Goal: Communication & Community: Answer question/provide support

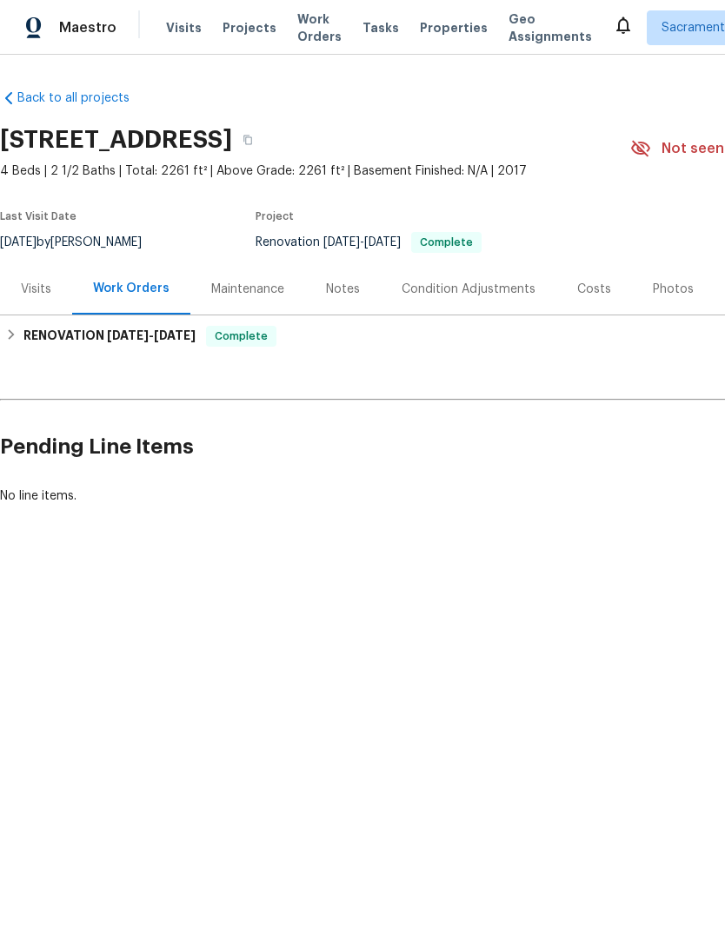
click at [494, 301] on div "Condition Adjustments" at bounding box center [467, 288] width 175 height 51
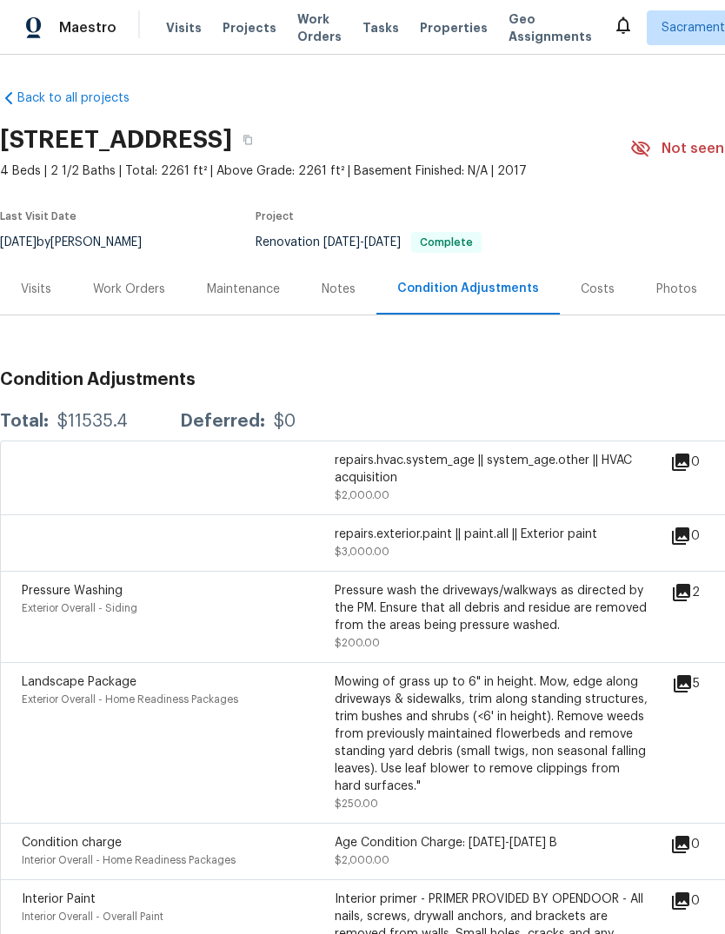
click at [593, 282] on div "Costs" at bounding box center [597, 289] width 34 height 17
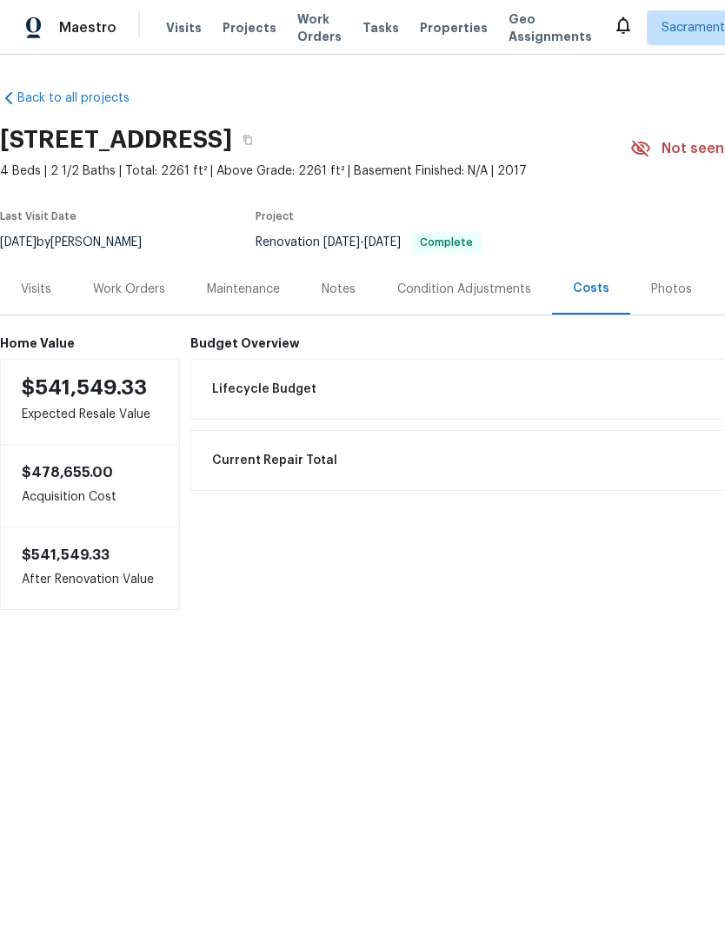
click at [239, 355] on div "Budget Overview Lifecycle Budget $11,535.40 Current Repair Total $11,227.32 Net…" at bounding box center [586, 473] width 792 height 274
click at [239, 387] on span "Lifecycle Budget" at bounding box center [264, 388] width 104 height 17
click at [228, 347] on h6 "Budget Overview" at bounding box center [586, 343] width 792 height 14
click at [199, 344] on h6 "Budget Overview" at bounding box center [586, 343] width 792 height 14
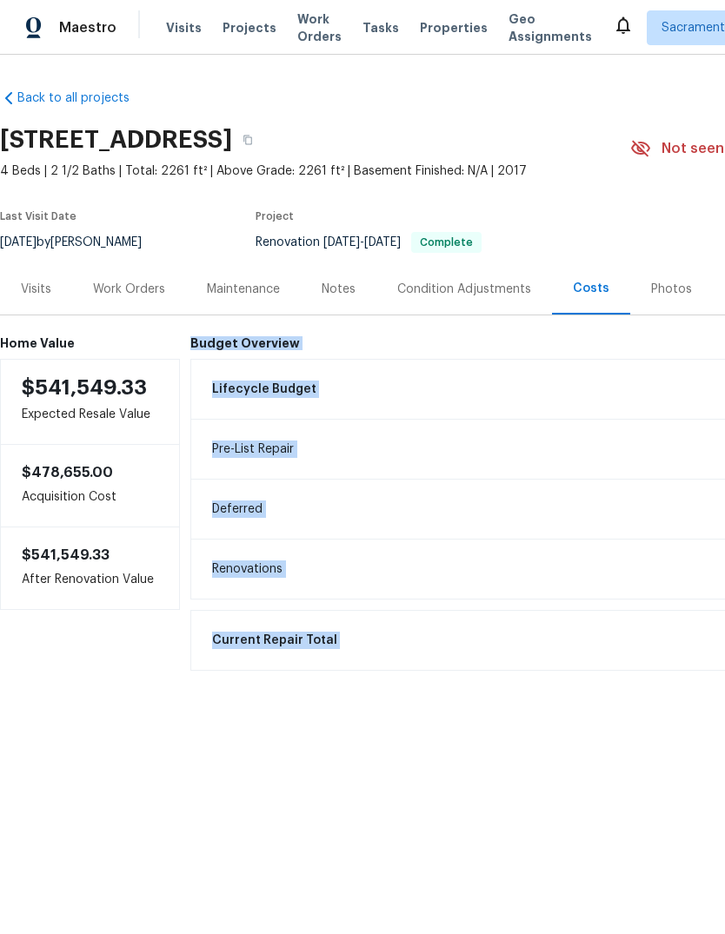
copy div "Budget Overview Lifecycle Budget $11,535.40 Pre-List Repair $11,535.40 Deferred…"
click at [337, 281] on div "Notes" at bounding box center [338, 289] width 34 height 17
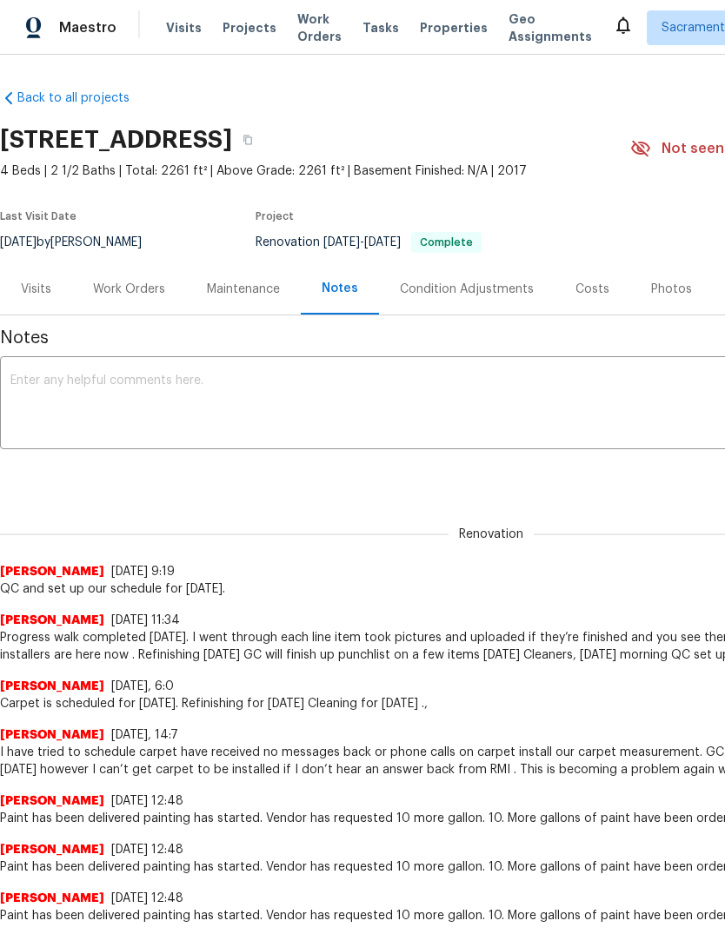
click at [147, 390] on textarea at bounding box center [490, 404] width 961 height 61
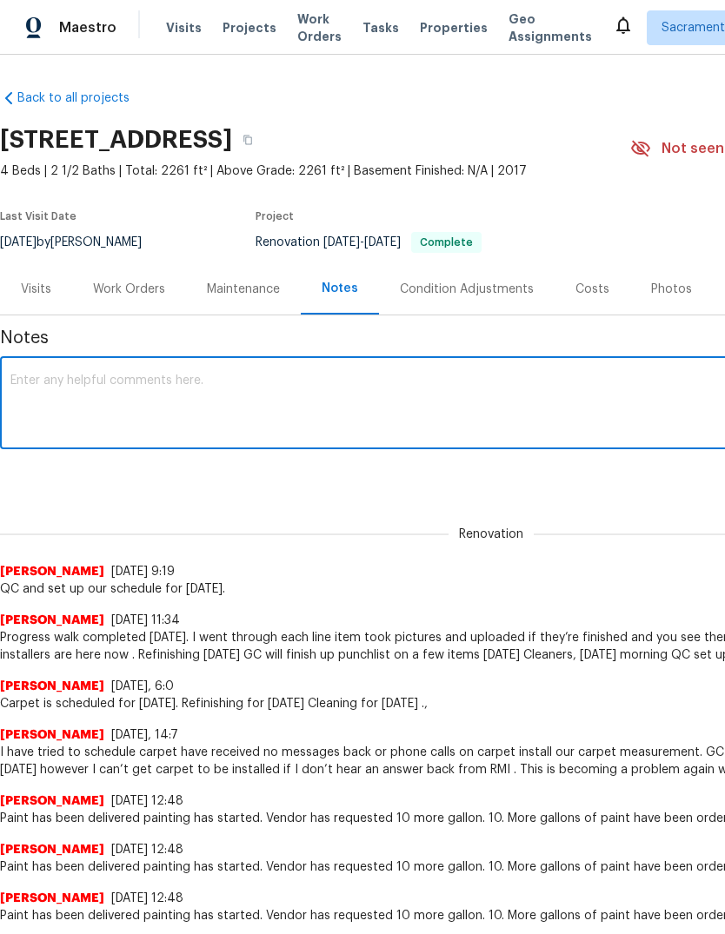
click at [127, 386] on textarea at bounding box center [490, 404] width 961 height 61
paste textarea "Budget Overview Lifecycle Budget $11,535.40 Pre-List Repair $11,535.40 Deferred…"
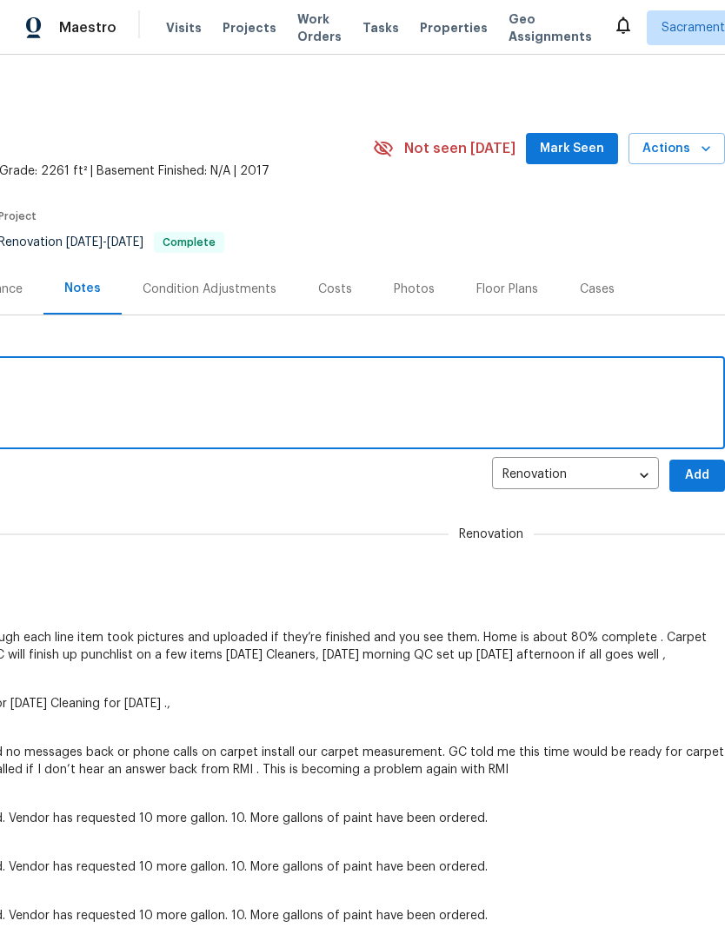
scroll to position [0, 257]
type textarea "Budget Overview Lifecycle Budget $11,535.40 Pre-List Repair $11,535.40 Deferred…"
click at [698, 475] on span "Add" at bounding box center [697, 476] width 28 height 22
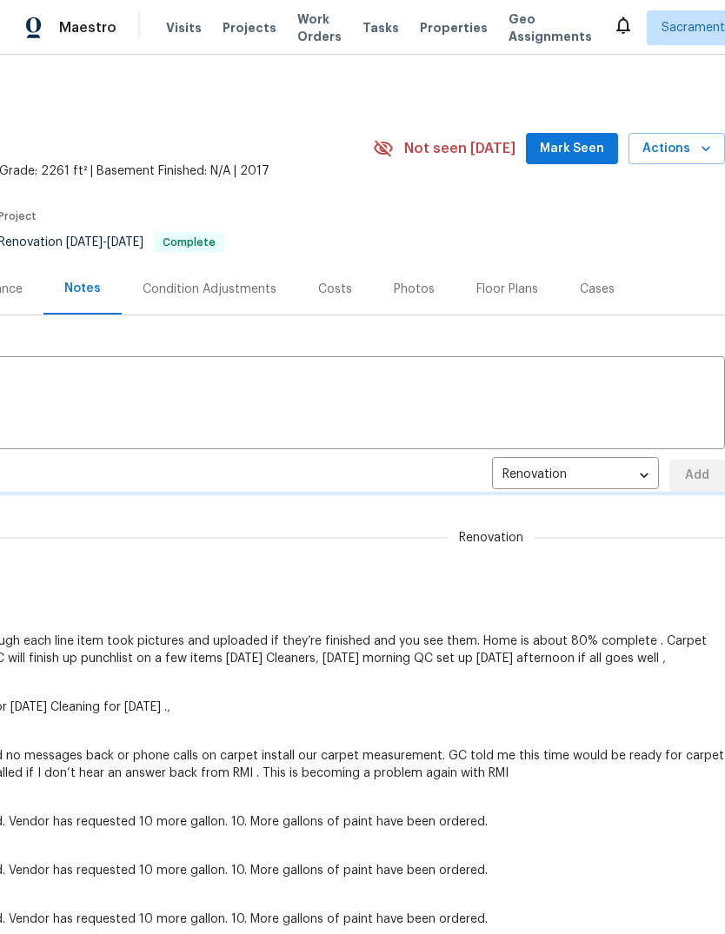
click at [698, 474] on div "Renovation a106ef3d-783a-4935-a4b9-c52e1025b017 ​ Add" at bounding box center [234, 476] width 982 height 32
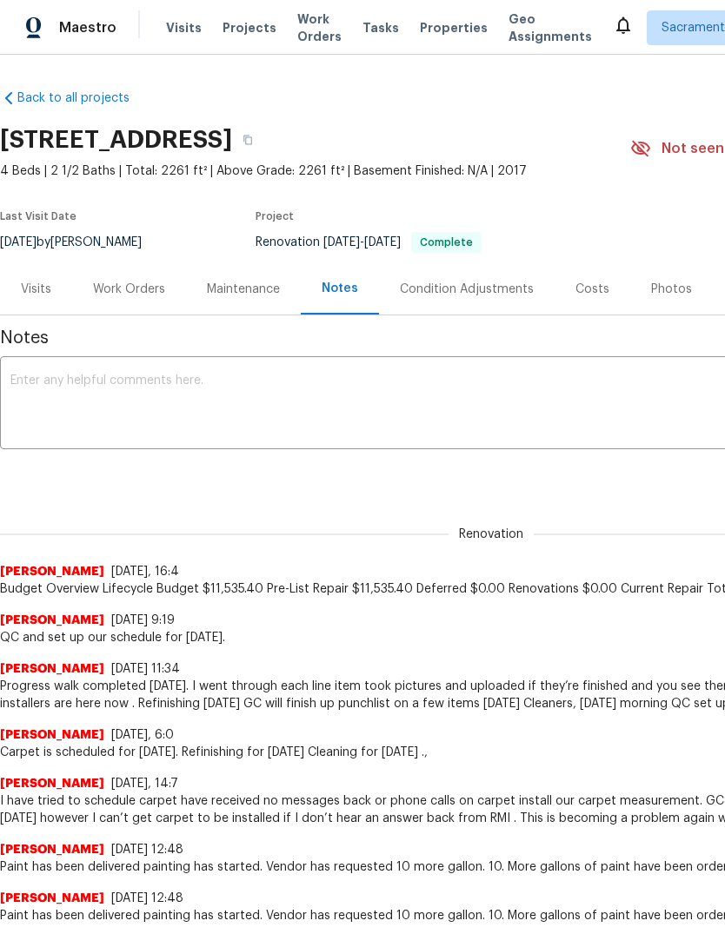
scroll to position [0, 0]
click at [190, 22] on span "Visits" at bounding box center [184, 27] width 36 height 17
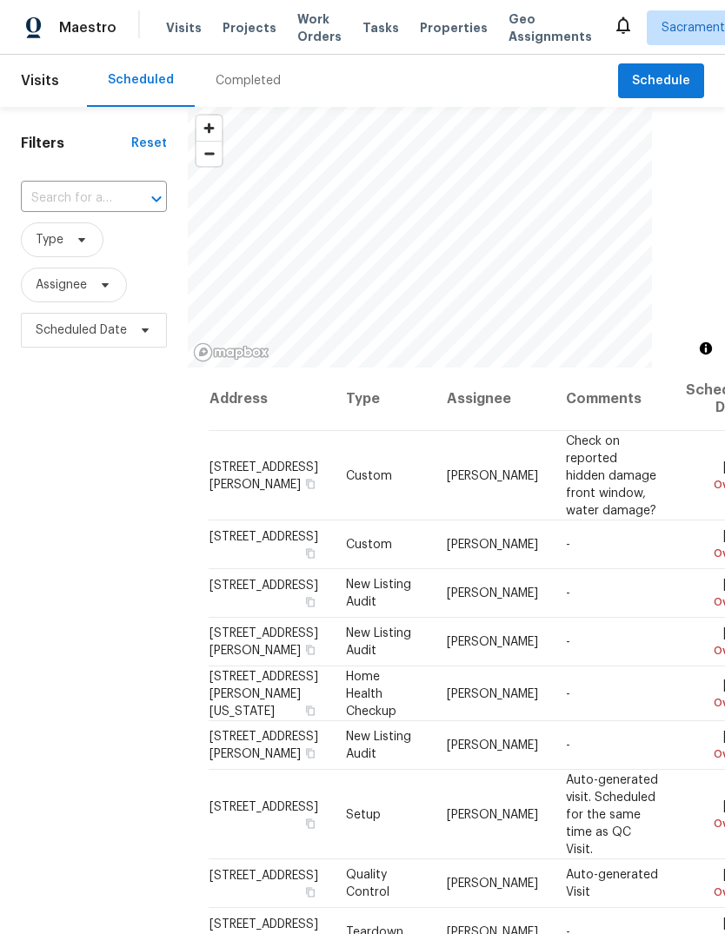
click at [160, 200] on icon "Open" at bounding box center [156, 199] width 21 height 21
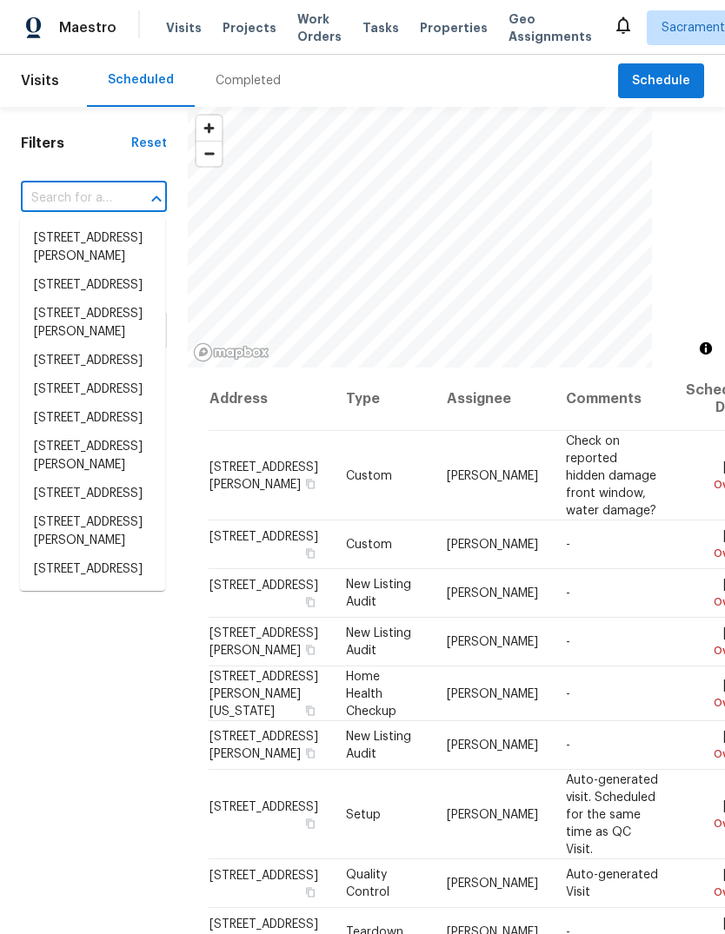
click at [129, 192] on div at bounding box center [144, 199] width 45 height 24
click at [114, 195] on input "text" at bounding box center [69, 198] width 97 height 27
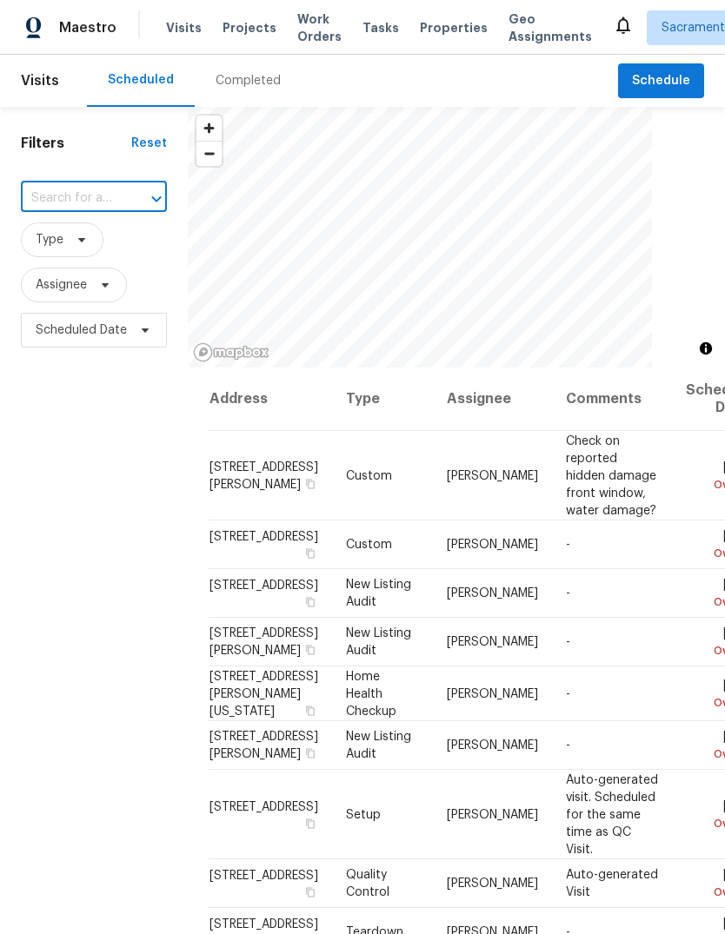
paste input "1817 Terracina Dr, Sacramento, CA 95834"
type input "1817 Terracina Dr, Sacramento, CA 95834"
click at [116, 250] on li "1817 Terracina Dr, Sacramento, CA 95834" at bounding box center [92, 238] width 145 height 29
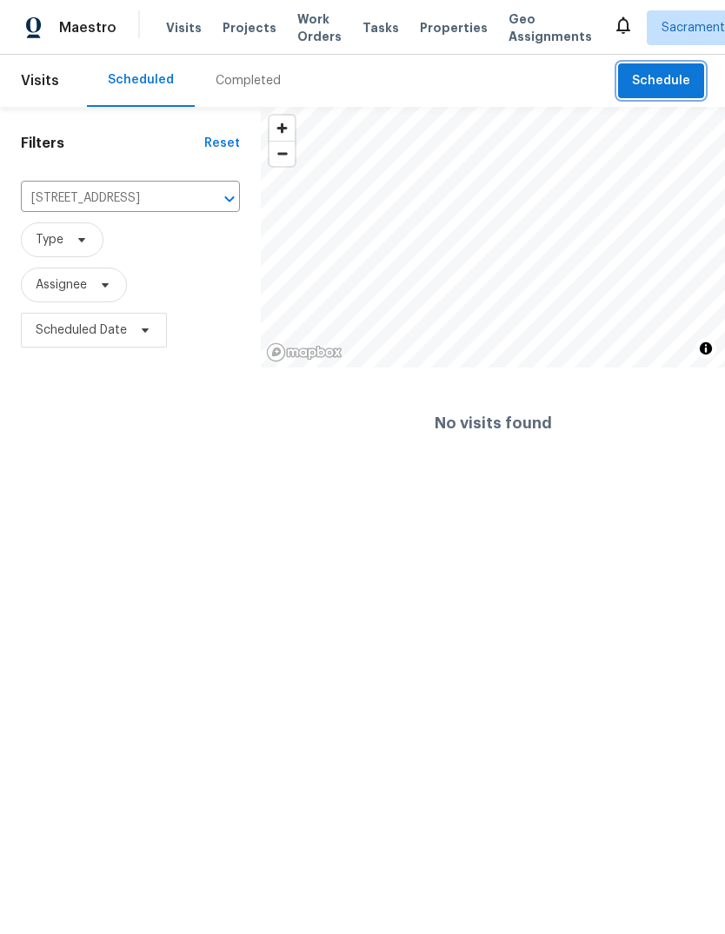
click at [652, 89] on span "Schedule" at bounding box center [661, 81] width 58 height 22
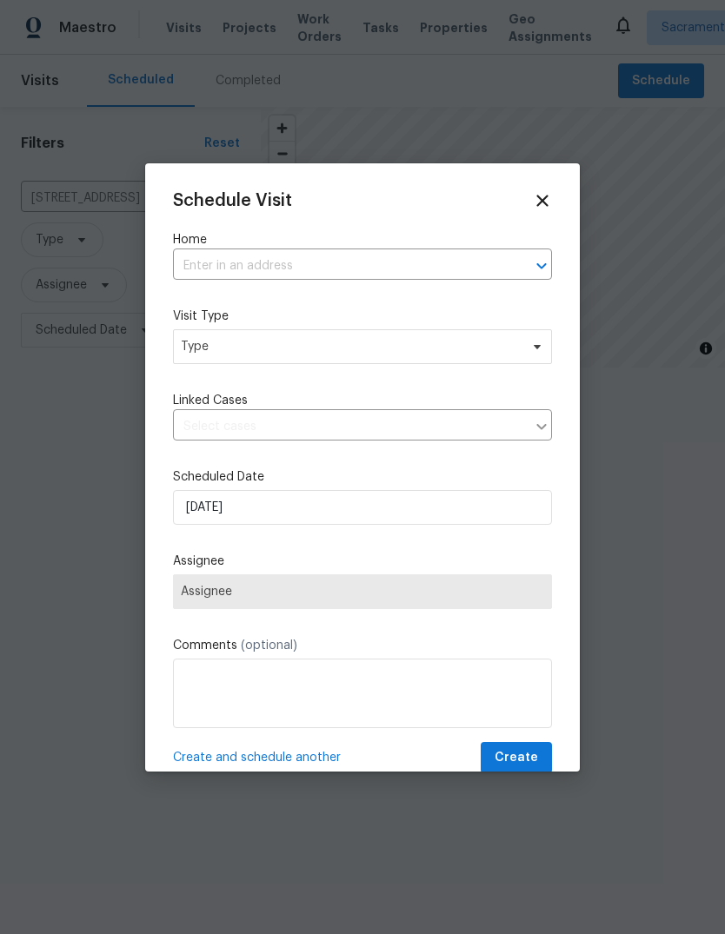
click at [418, 280] on input "text" at bounding box center [338, 266] width 330 height 27
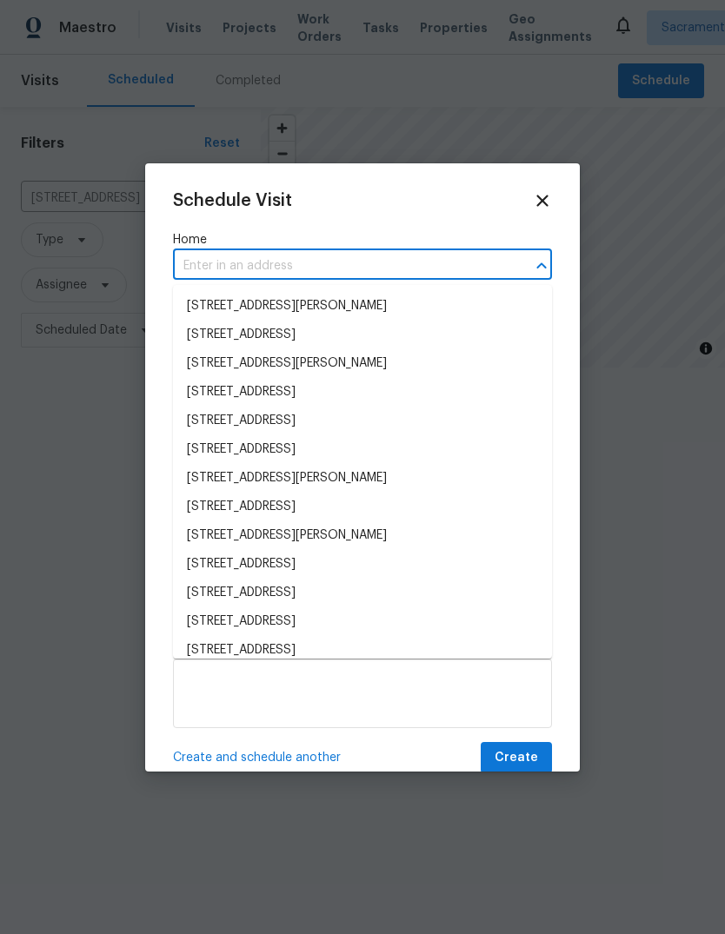
click at [427, 272] on input "text" at bounding box center [338, 266] width 330 height 27
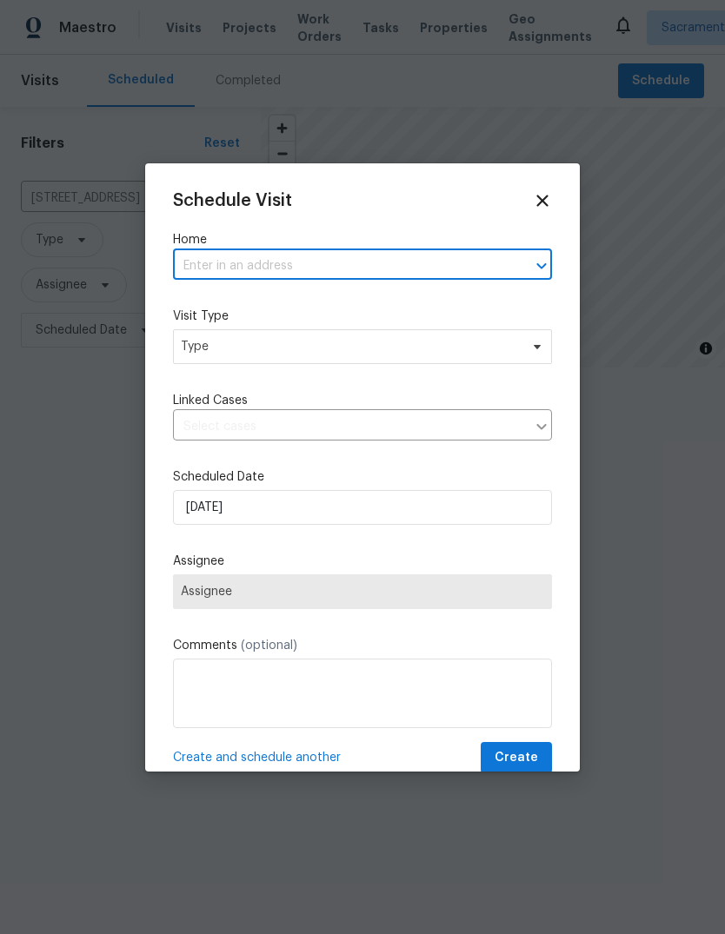
paste input "1817 Terracina Dr, Sacramento, CA 95834"
type input "1817 Terracina Dr, Sacramento, CA 95834"
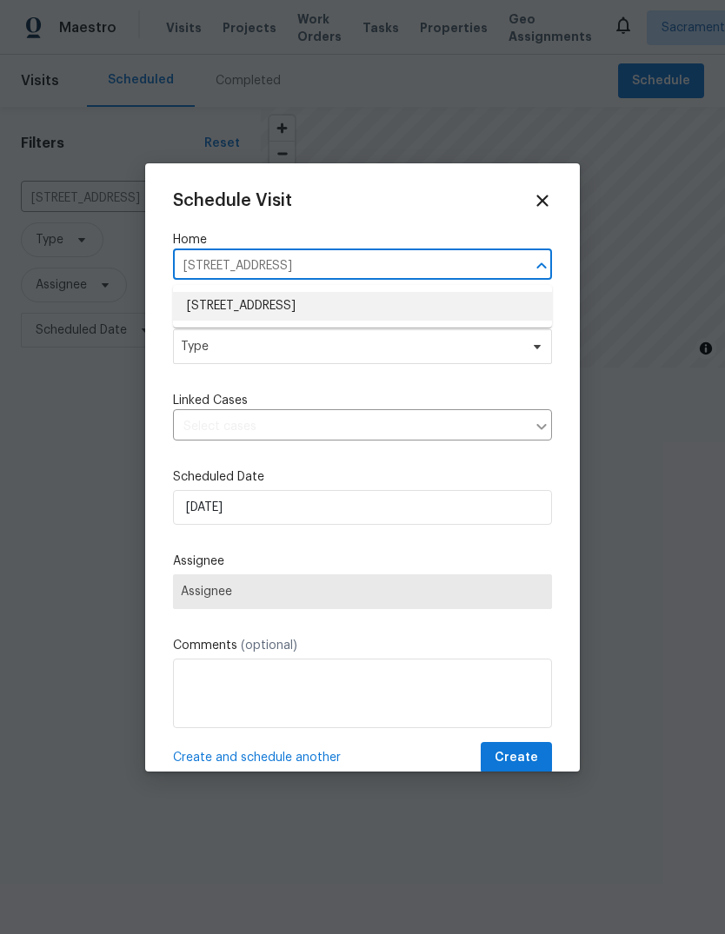
click at [489, 314] on li "1817 Terracina Dr, Sacramento, CA 95834" at bounding box center [362, 306] width 379 height 29
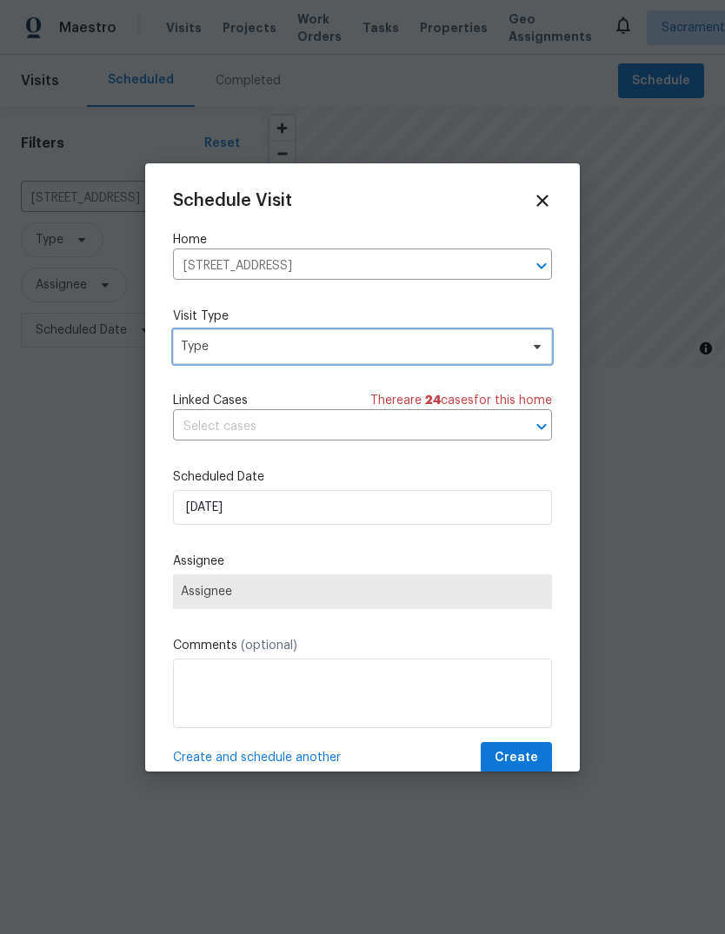
click at [521, 354] on span "Type" at bounding box center [362, 346] width 379 height 35
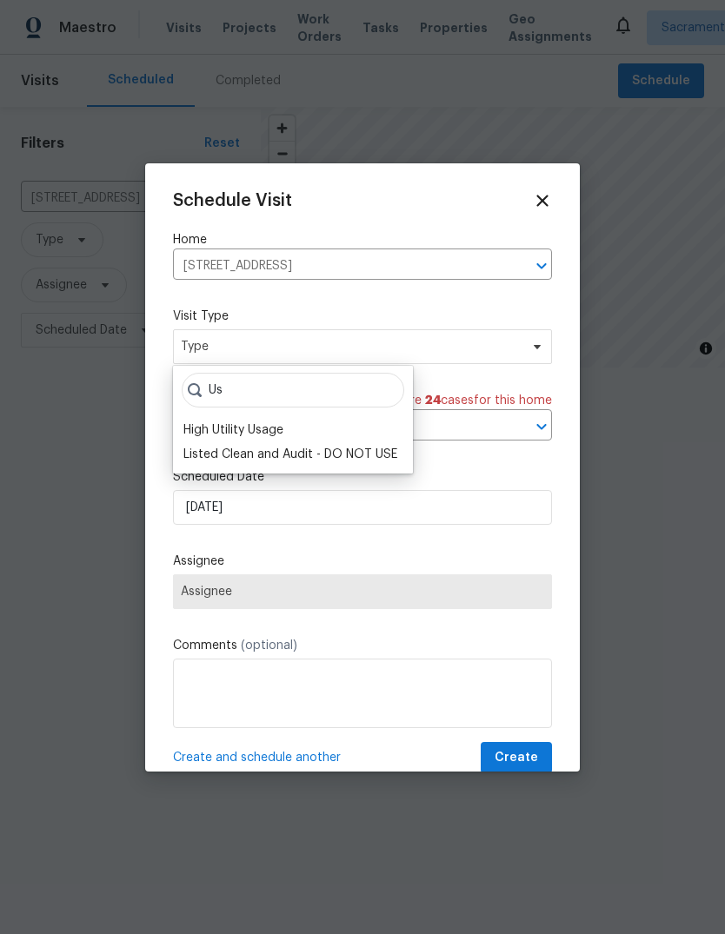
type input "U"
type input "C"
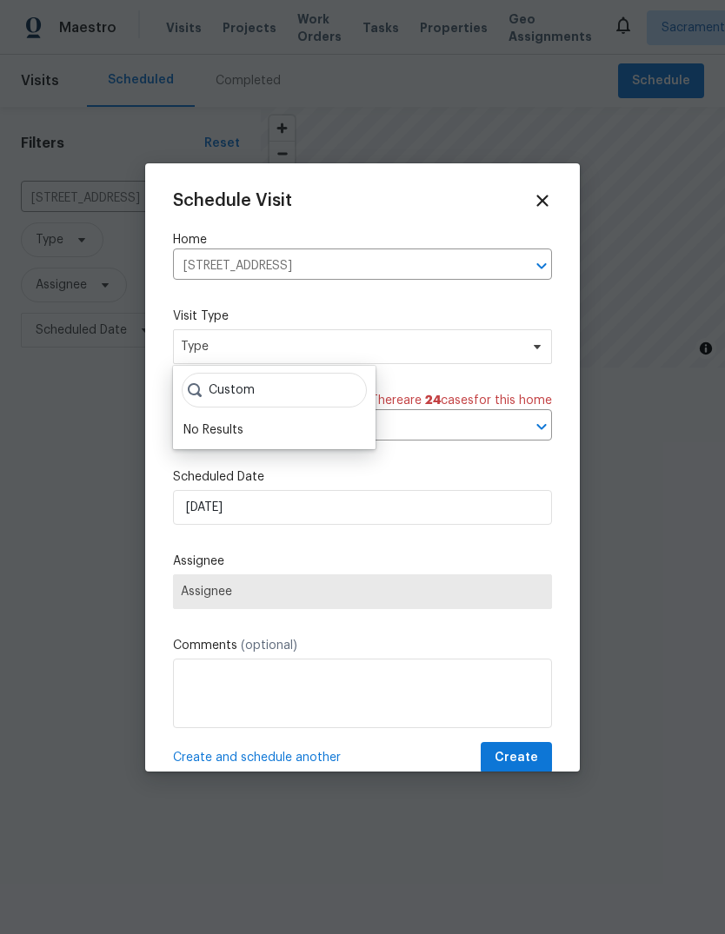
type input "Custom"
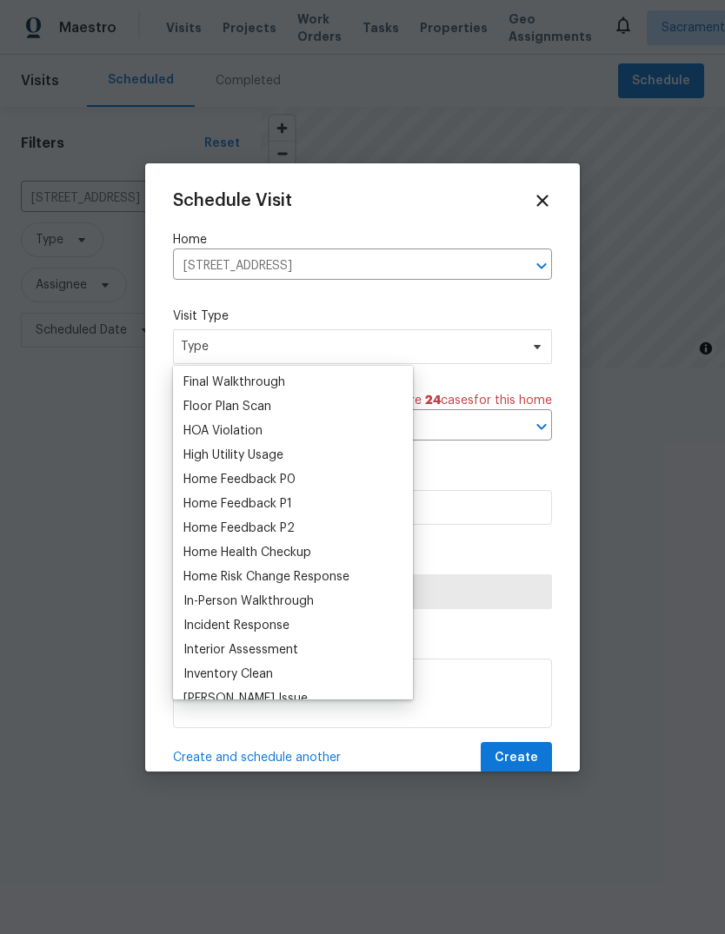
scroll to position [360, 0]
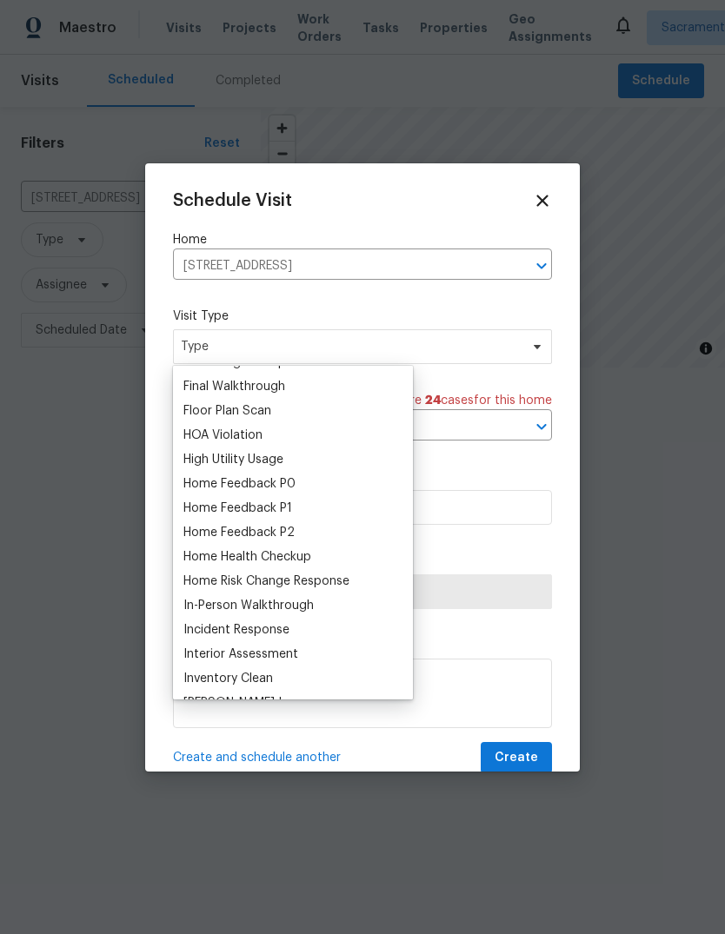
click at [321, 489] on div "Home Feedback P0" at bounding box center [292, 484] width 229 height 24
click at [210, 481] on div "Home Feedback P0" at bounding box center [239, 483] width 112 height 17
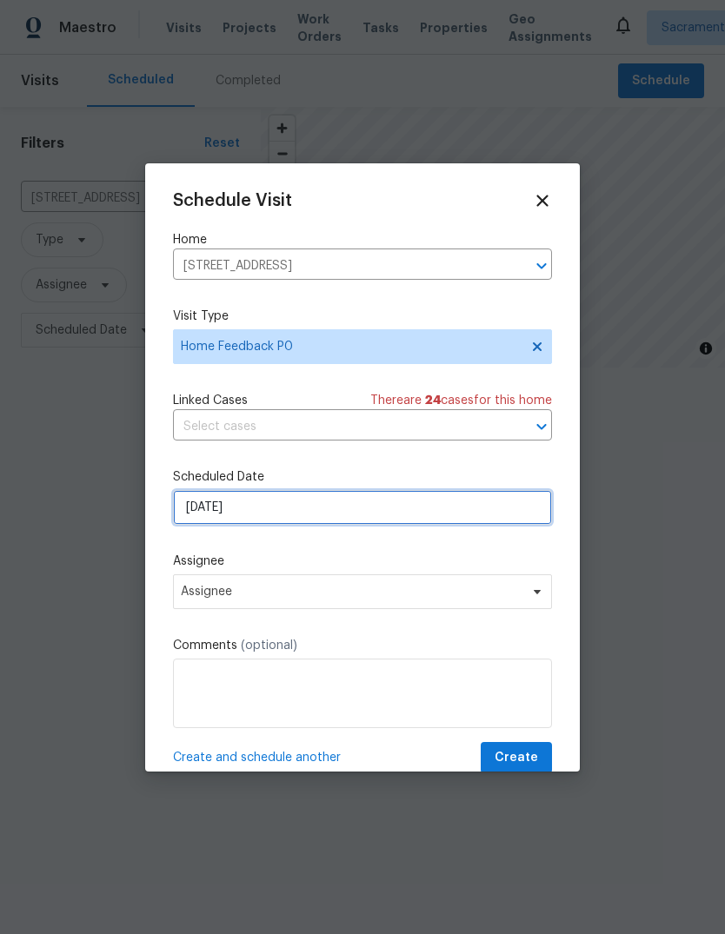
click at [472, 525] on input "10/13/2025" at bounding box center [362, 507] width 379 height 35
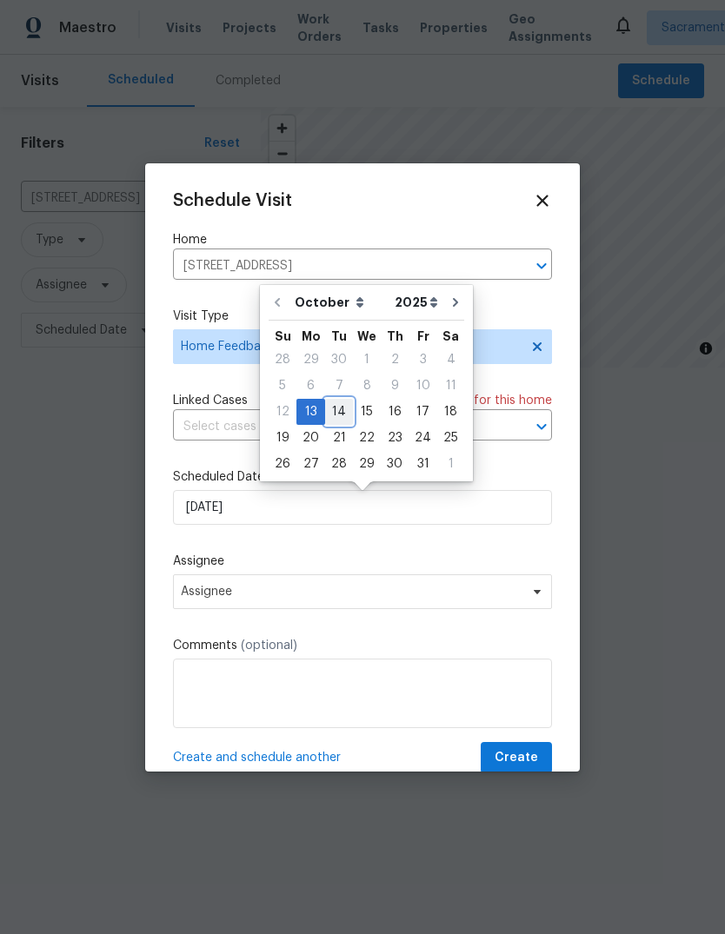
click at [337, 414] on div "14" at bounding box center [339, 412] width 28 height 24
type input "[DATE]"
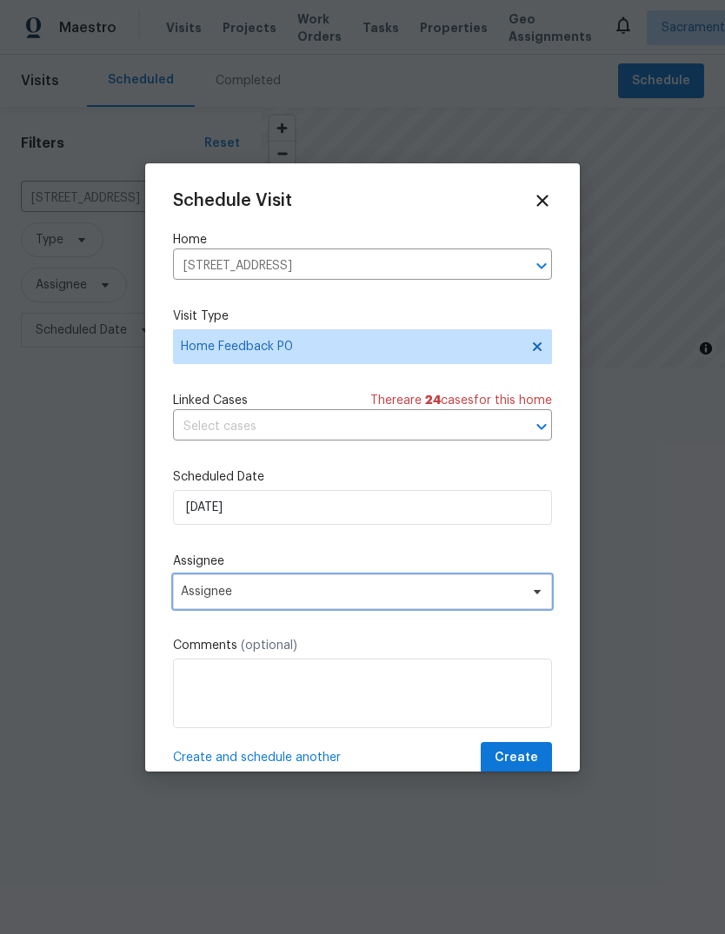
click at [537, 608] on span "Assignee" at bounding box center [362, 591] width 379 height 35
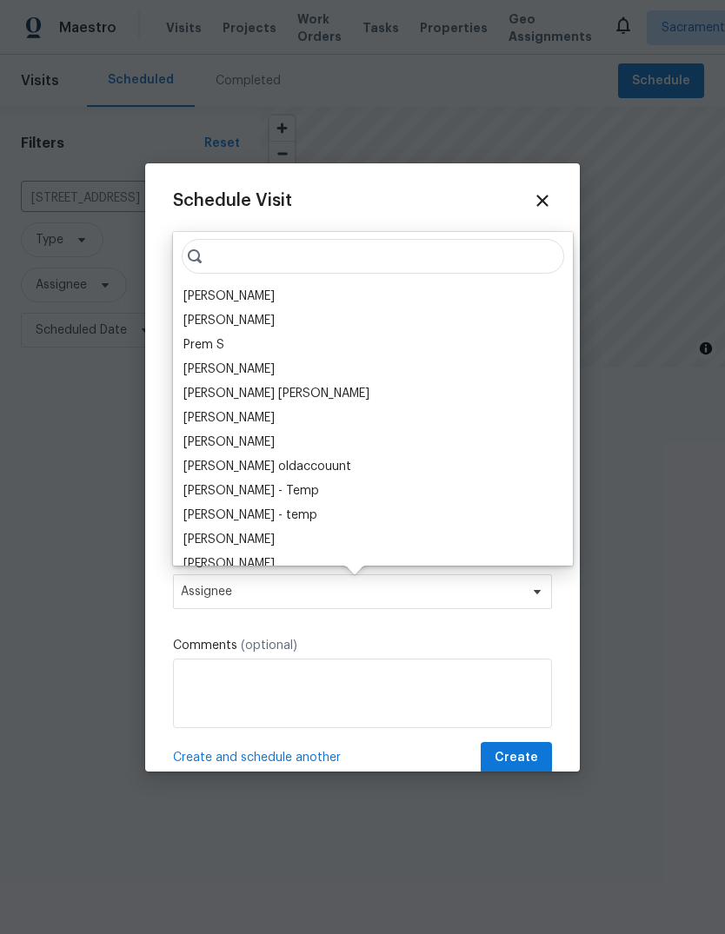
click at [296, 289] on div "[PERSON_NAME]" at bounding box center [372, 296] width 389 height 24
click at [211, 297] on div "[PERSON_NAME]" at bounding box center [228, 296] width 91 height 17
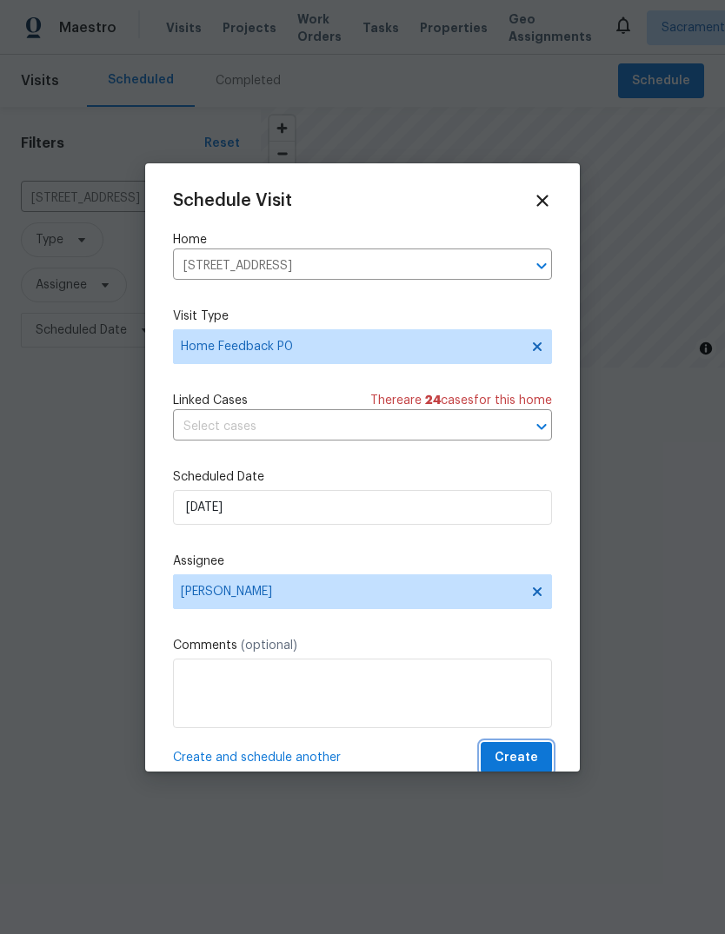
click at [530, 765] on span "Create" at bounding box center [515, 758] width 43 height 22
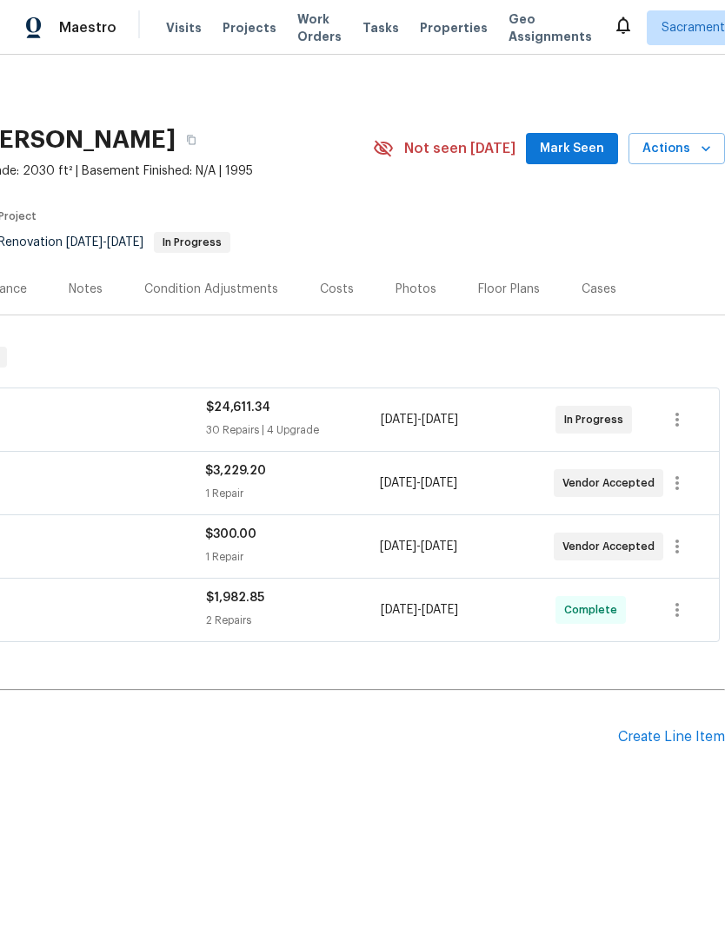
scroll to position [0, 257]
click at [409, 290] on div "Photos" at bounding box center [415, 289] width 41 height 17
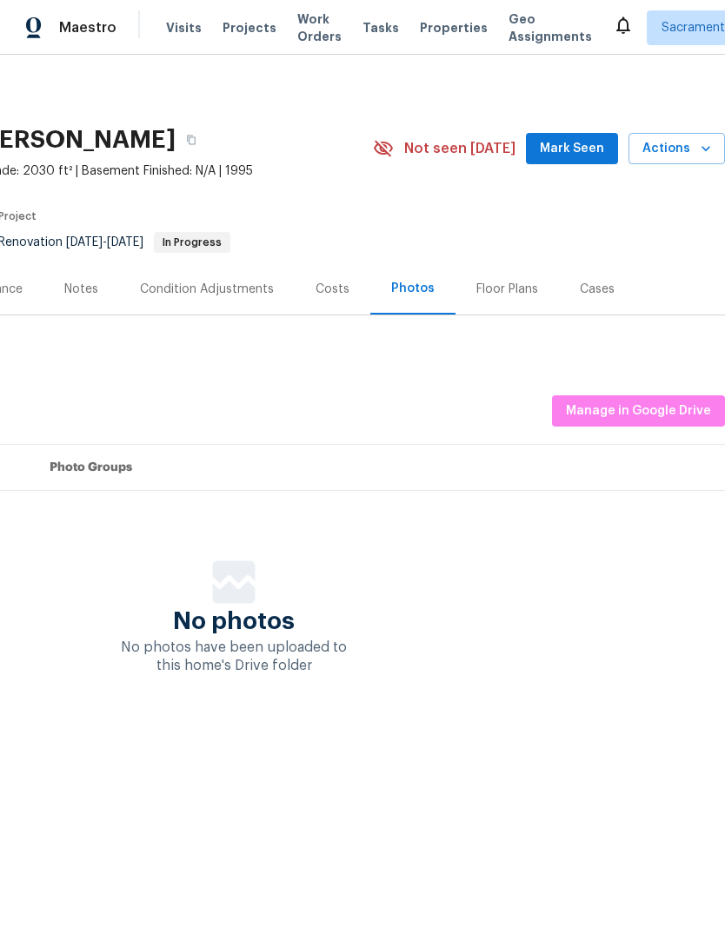
click at [352, 286] on div "Costs" at bounding box center [332, 288] width 76 height 51
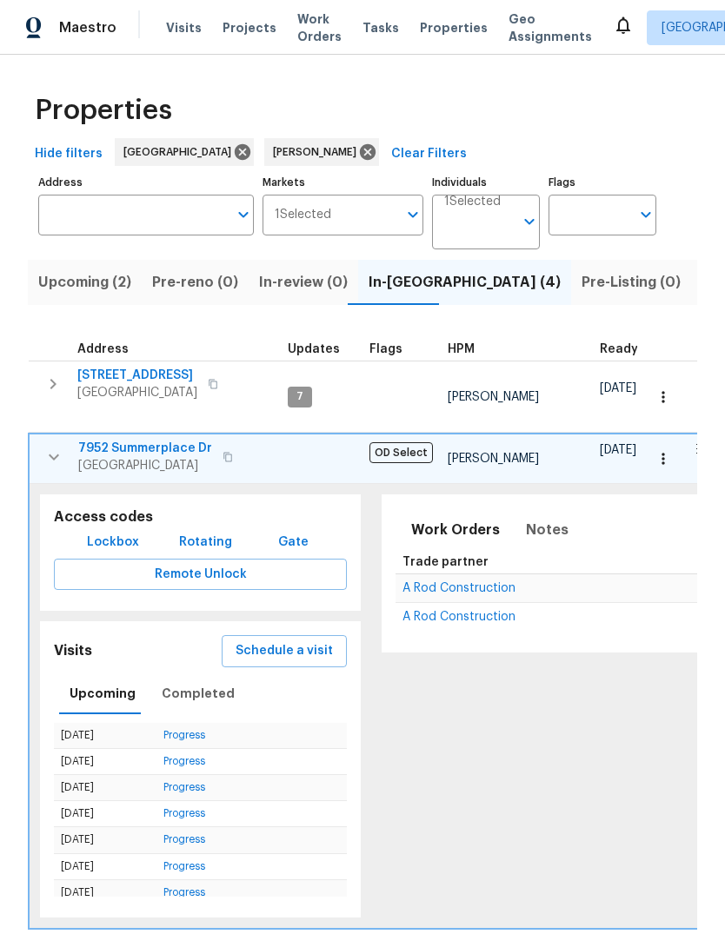
click at [98, 380] on span "9313 Edisto Way" at bounding box center [137, 375] width 120 height 17
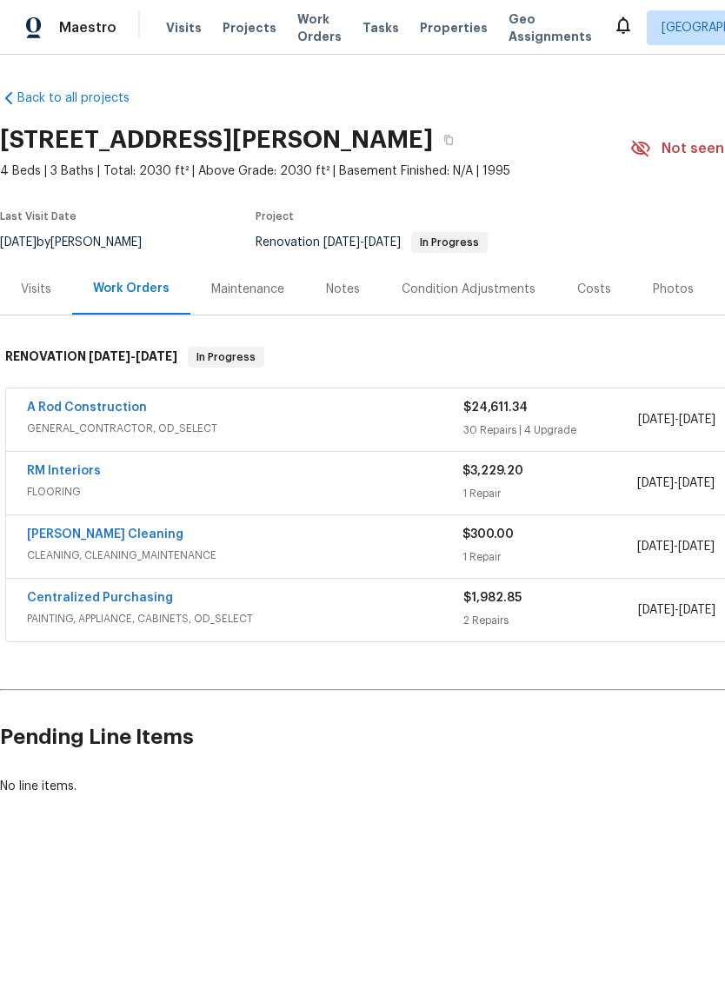
click at [53, 475] on link "RM Interiors" at bounding box center [64, 471] width 74 height 12
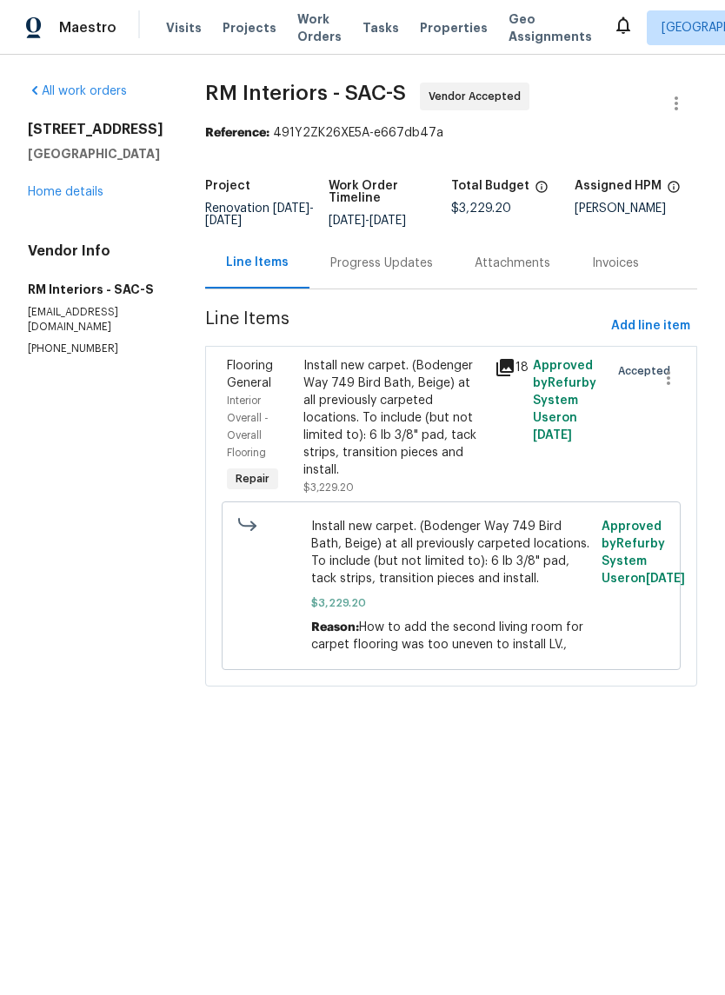
click at [424, 265] on div "Progress Updates" at bounding box center [381, 262] width 144 height 51
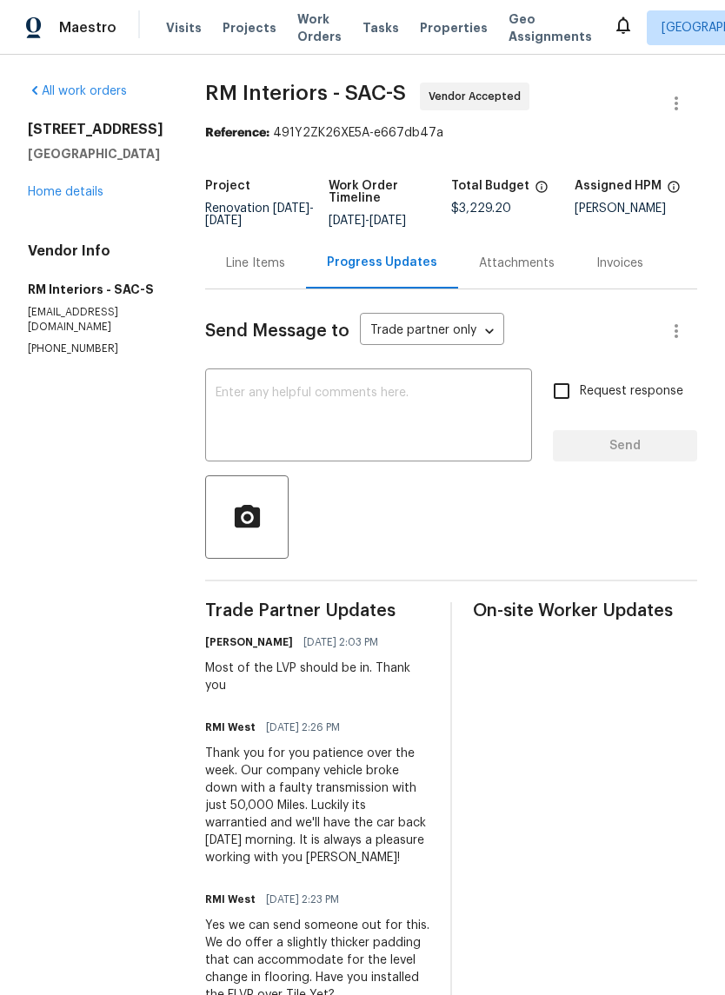
click at [265, 403] on textarea at bounding box center [368, 417] width 306 height 61
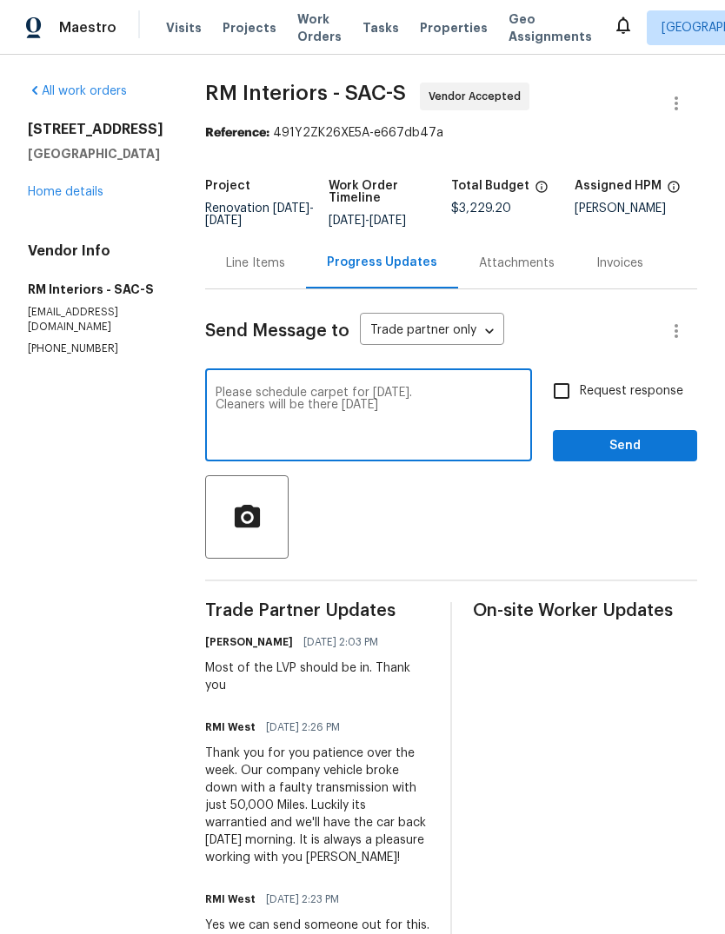
type textarea "Please schedule carpet for Friday. Cleaners will be there on Saturday"
click at [562, 409] on input "Request response" at bounding box center [561, 391] width 36 height 36
checkbox input "true"
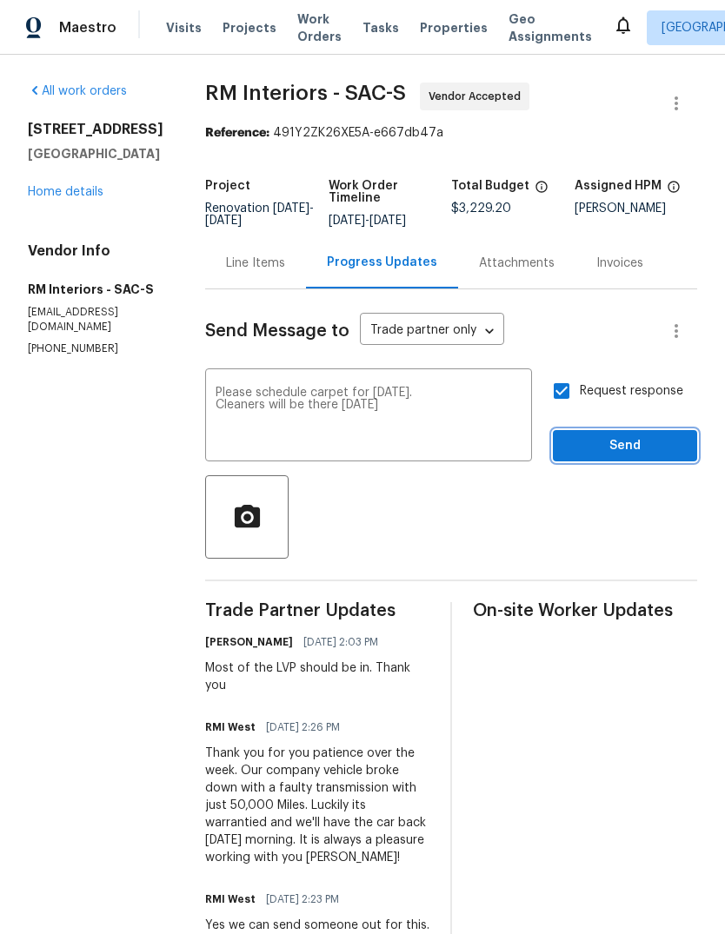
click at [608, 462] on button "Send" at bounding box center [624, 446] width 144 height 32
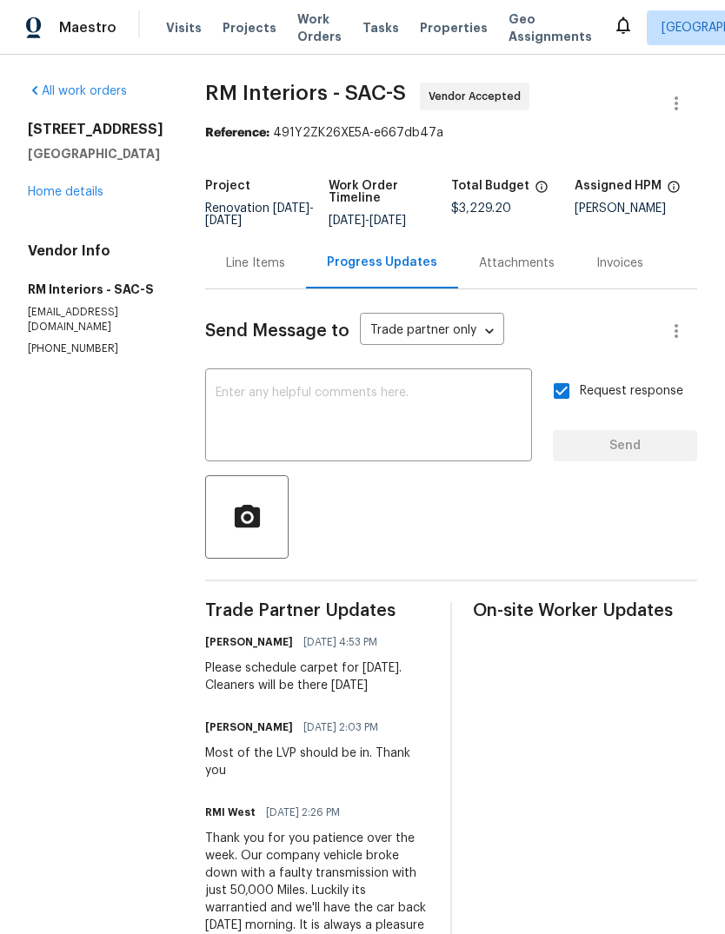
click at [87, 186] on link "Home details" at bounding box center [66, 192] width 76 height 12
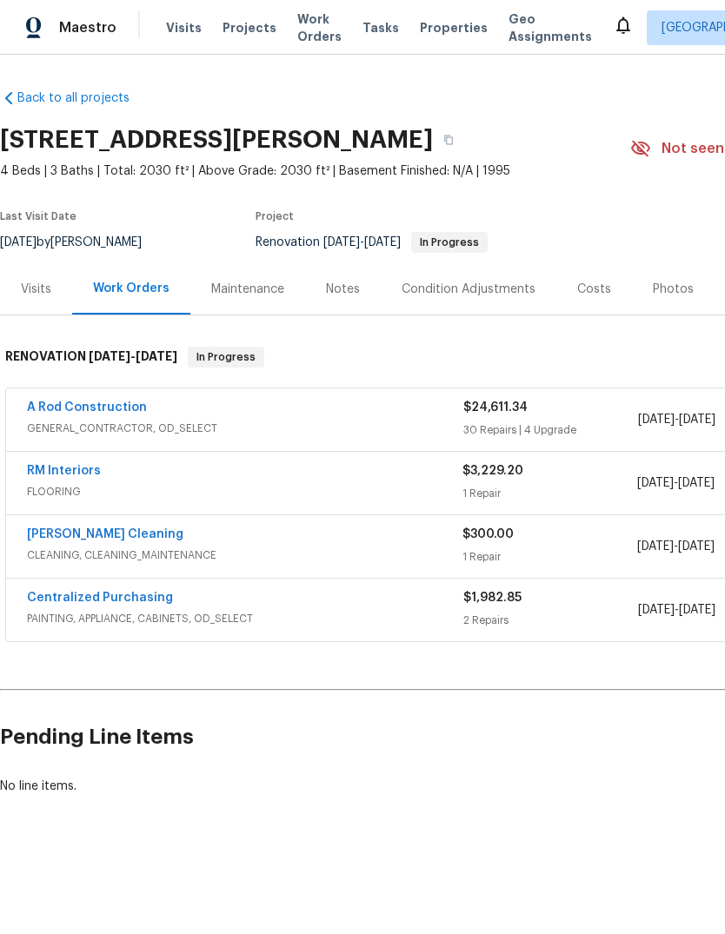
click at [63, 539] on link "[PERSON_NAME] Cleaning" at bounding box center [105, 534] width 156 height 12
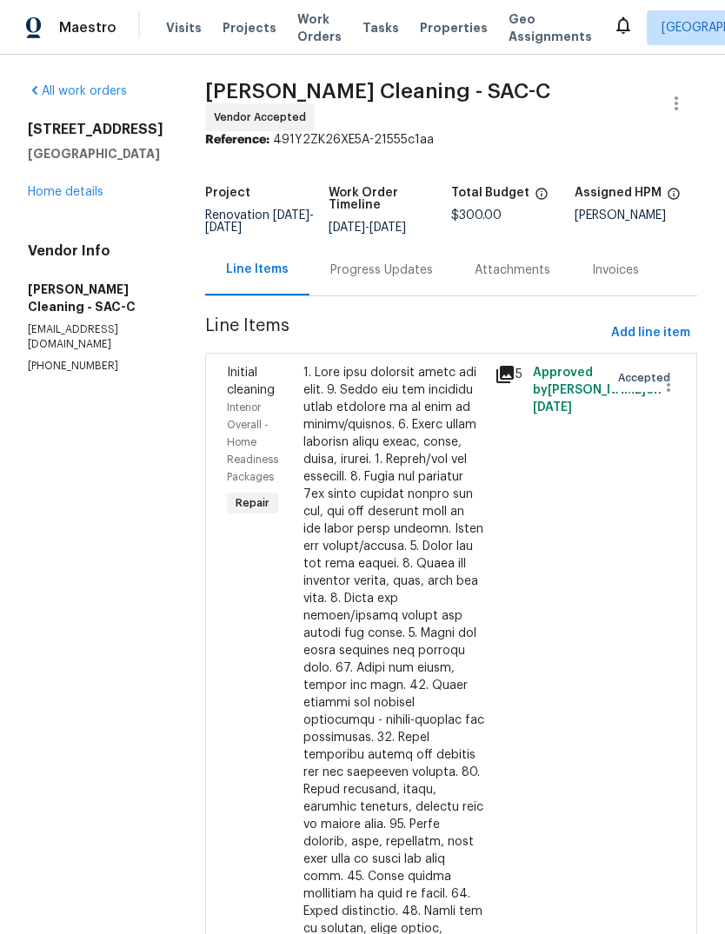
click at [394, 261] on div "Progress Updates" at bounding box center [381, 269] width 144 height 51
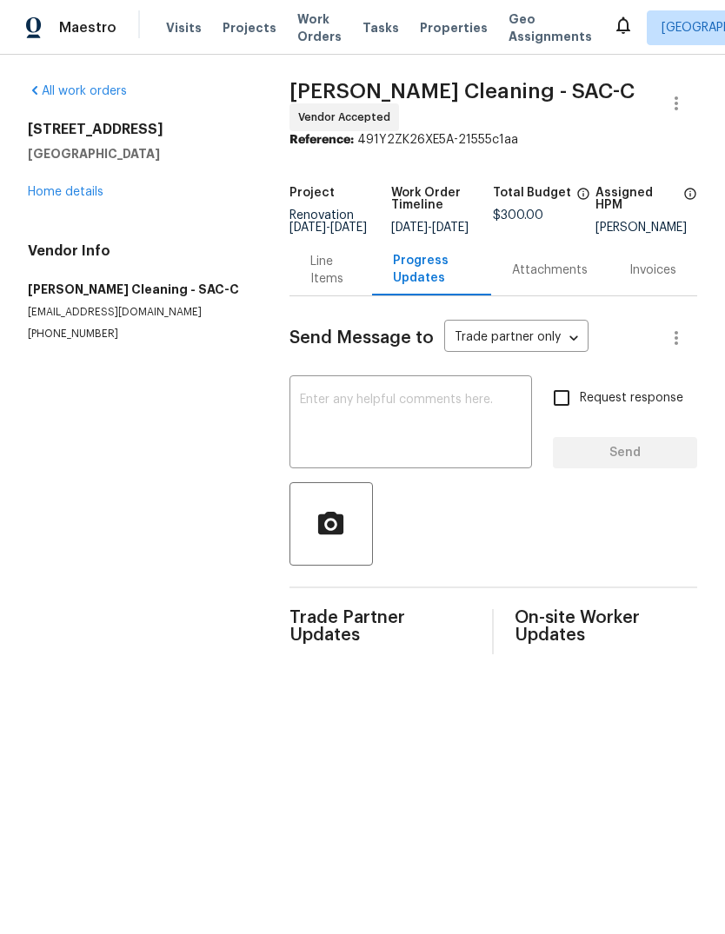
click at [328, 413] on textarea at bounding box center [411, 424] width 222 height 61
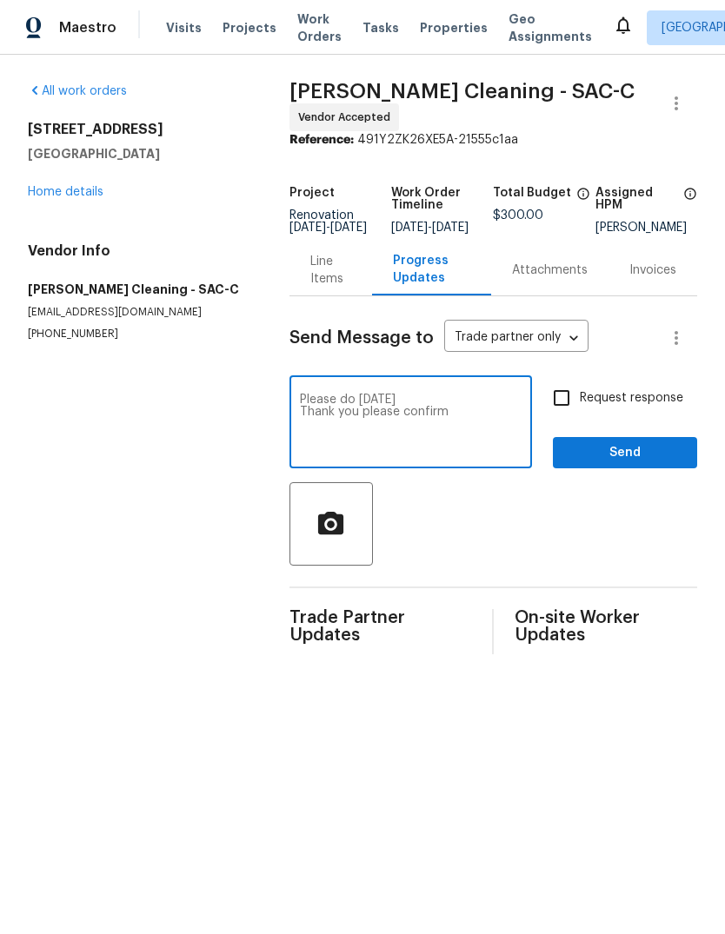
type textarea "Please do this Saturday Thank you please confirm"
click at [573, 408] on input "Request response" at bounding box center [561, 398] width 36 height 36
checkbox input "true"
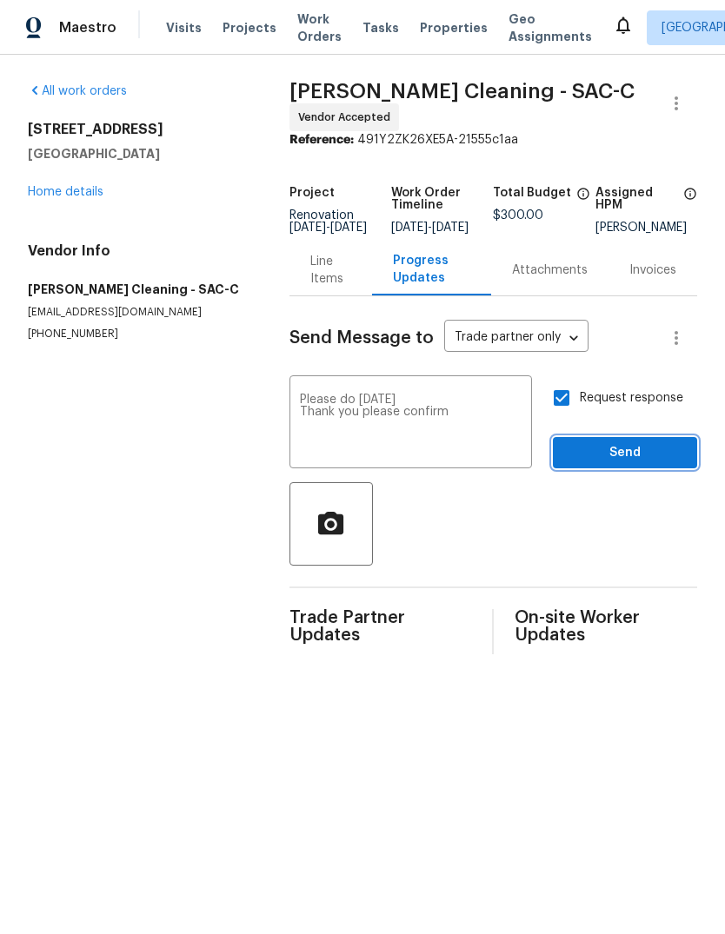
click at [612, 464] on span "Send" at bounding box center [624, 453] width 116 height 22
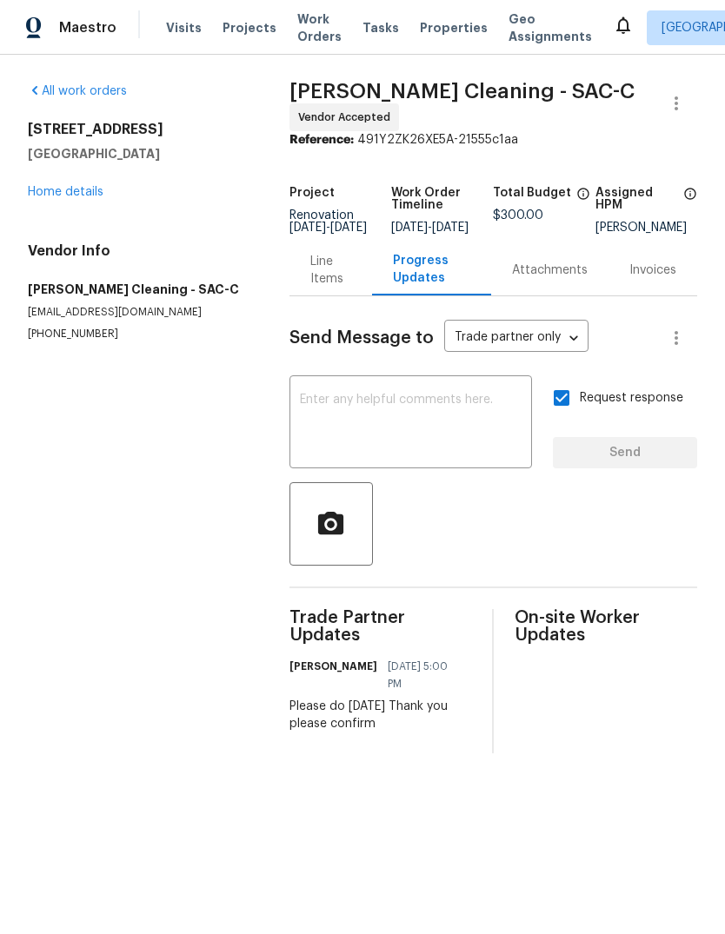
click at [42, 195] on link "Home details" at bounding box center [66, 192] width 76 height 12
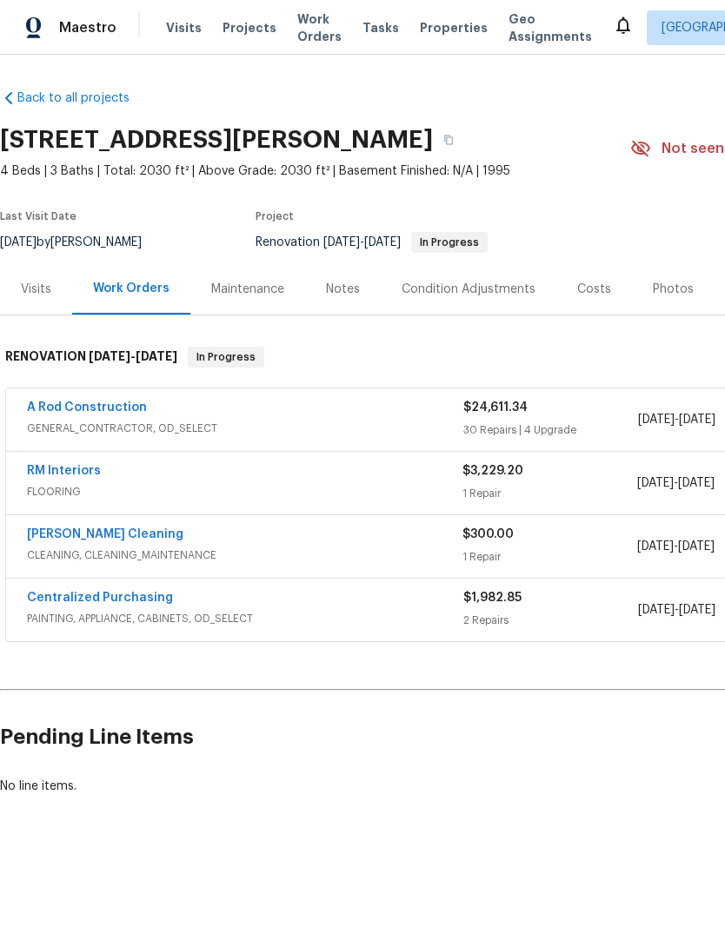
click at [344, 302] on div "Notes" at bounding box center [343, 288] width 76 height 51
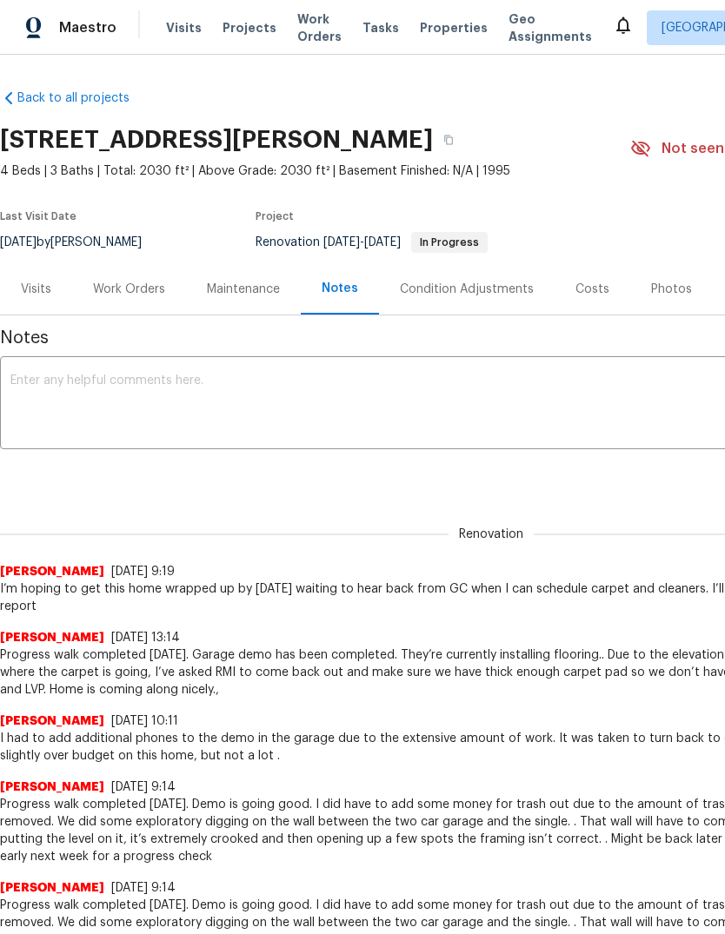
click at [140, 397] on textarea at bounding box center [490, 404] width 961 height 61
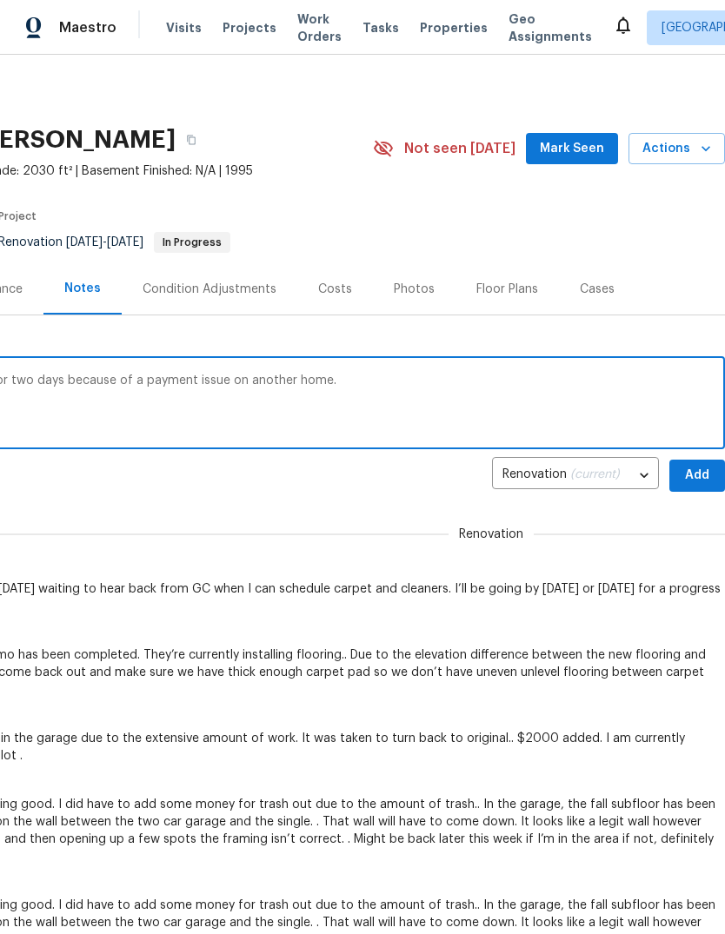
scroll to position [0, 257]
type textarea "The GC stopped working on this project for two days because of a payment issue …"
click at [689, 480] on span "Add" at bounding box center [697, 476] width 28 height 22
